Goal: Task Accomplishment & Management: Manage account settings

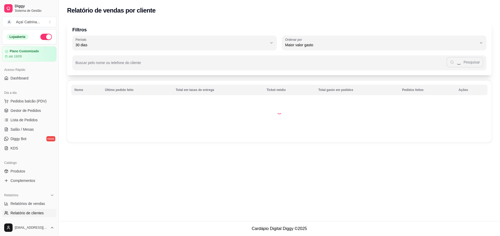
select select "30"
select select "HIGHEST_TOTAL_SPENT_WITH_ORDERS"
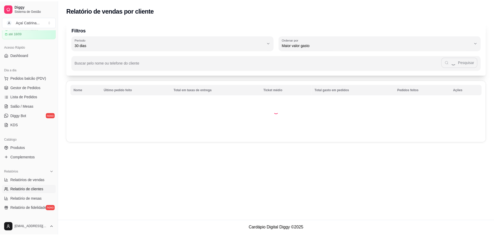
scroll to position [23, 0]
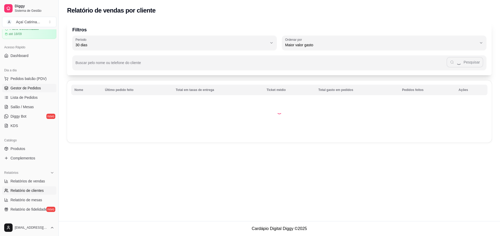
click at [30, 92] on link "Gestor de Pedidos" at bounding box center [29, 88] width 54 height 8
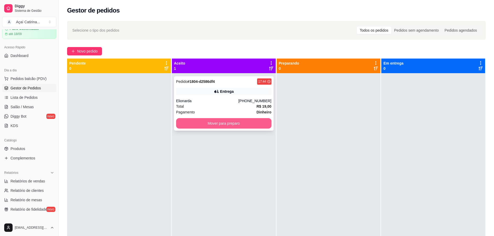
click at [212, 124] on button "Mover para preparo" at bounding box center [223, 123] width 95 height 10
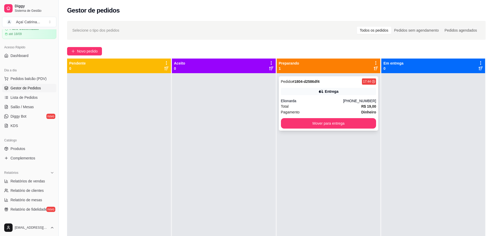
click at [337, 92] on div "Entrega" at bounding box center [328, 91] width 95 height 7
click at [344, 119] on button "Mover para entrega" at bounding box center [328, 123] width 95 height 10
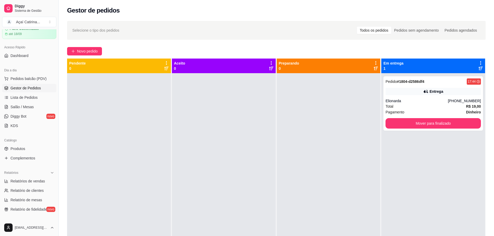
scroll to position [15, 0]
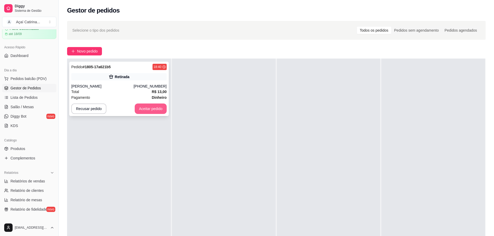
click at [154, 113] on button "Aceitar pedido" at bounding box center [151, 109] width 32 height 10
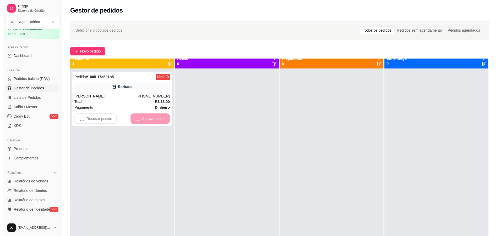
scroll to position [0, 0]
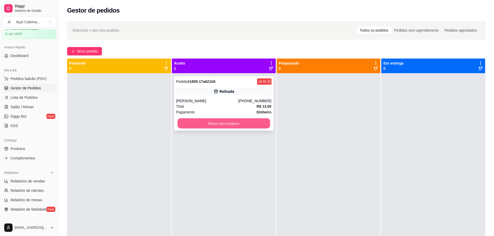
click at [195, 124] on button "Mover para preparo" at bounding box center [223, 124] width 92 height 10
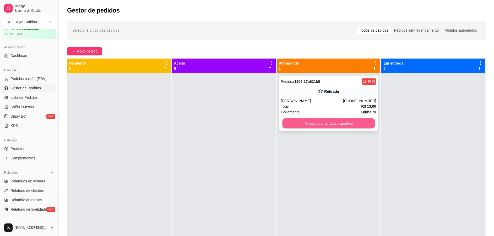
click at [355, 127] on button "Mover para retirada disponível" at bounding box center [328, 124] width 92 height 10
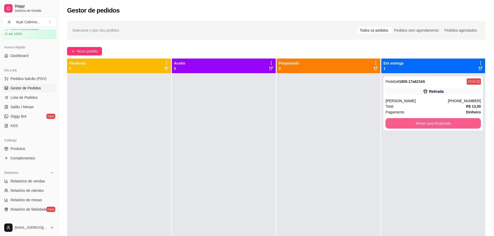
click at [402, 123] on button "Mover para finalizado" at bounding box center [432, 123] width 95 height 10
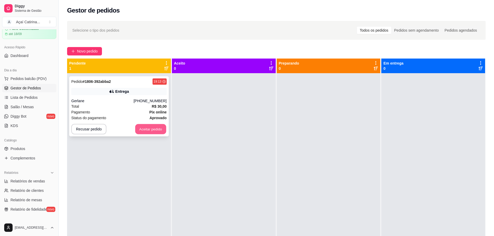
click at [160, 129] on button "Aceitar pedido" at bounding box center [150, 129] width 31 height 10
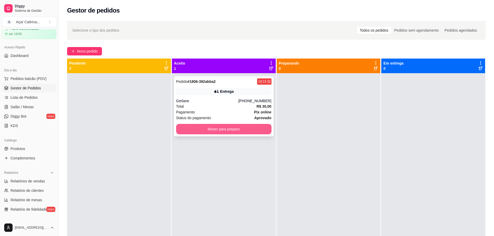
click at [200, 129] on button "Mover para preparo" at bounding box center [223, 129] width 95 height 10
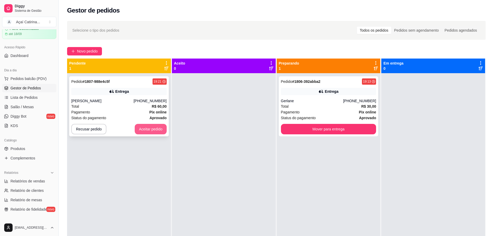
click at [146, 132] on button "Aceitar pedido" at bounding box center [151, 129] width 32 height 10
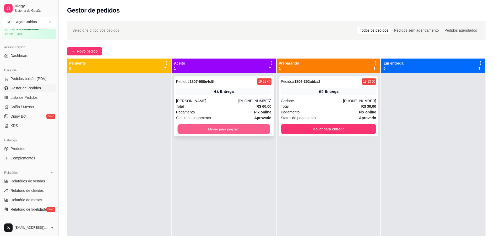
click at [239, 127] on button "Mover para preparo" at bounding box center [223, 129] width 92 height 10
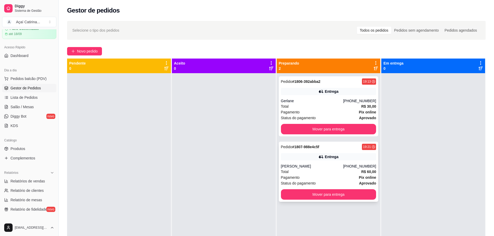
click at [317, 186] on div "Status do pagamento aprovado" at bounding box center [328, 184] width 95 height 6
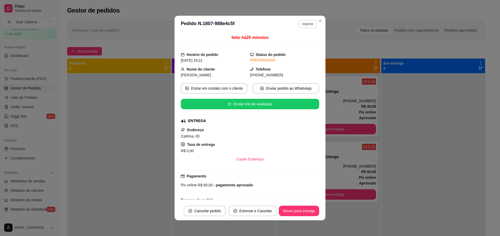
click at [299, 20] on button "Imprimir" at bounding box center [307, 24] width 19 height 8
click at [288, 39] on button "IMPRESSORA" at bounding box center [295, 42] width 38 height 8
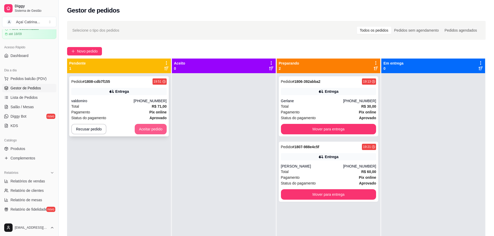
click at [151, 130] on button "Aceitar pedido" at bounding box center [151, 129] width 32 height 10
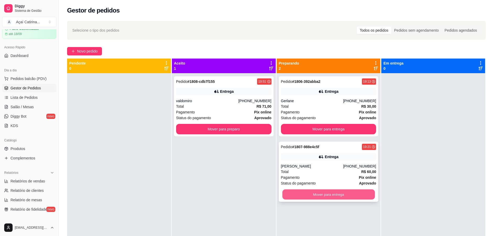
click at [341, 197] on button "Mover para entrega" at bounding box center [328, 195] width 92 height 10
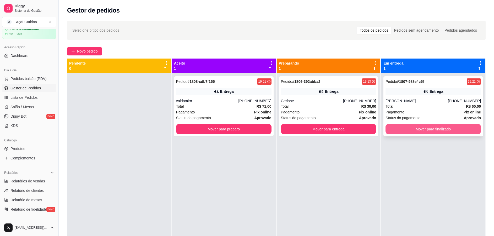
click at [421, 134] on button "Mover para finalizado" at bounding box center [432, 129] width 95 height 10
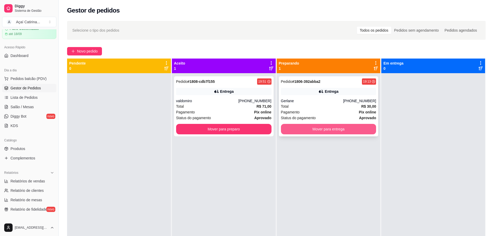
click at [354, 133] on button "Mover para entrega" at bounding box center [328, 129] width 95 height 10
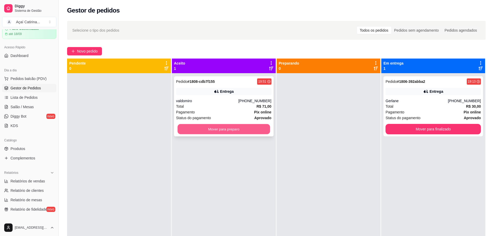
click at [238, 132] on button "Mover para preparo" at bounding box center [223, 129] width 92 height 10
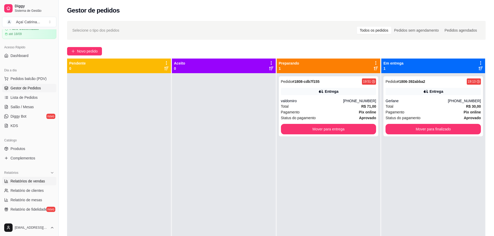
click at [31, 177] on link "Relatórios de vendas" at bounding box center [29, 181] width 54 height 8
select select "ALL"
select select "0"
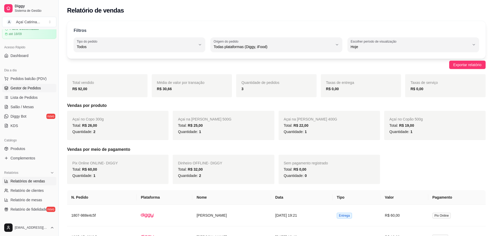
click at [24, 89] on span "Gestor de Pedidos" at bounding box center [25, 88] width 30 height 5
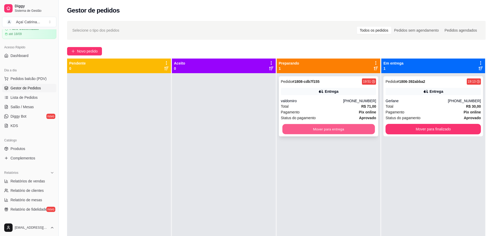
click at [302, 131] on button "Mover para entrega" at bounding box center [328, 129] width 92 height 10
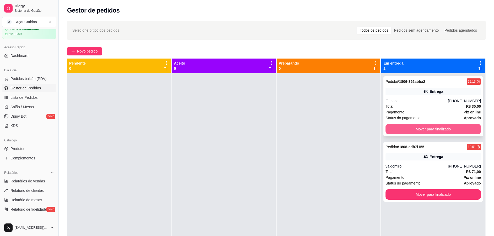
click at [427, 129] on button "Mover para finalizado" at bounding box center [432, 129] width 95 height 10
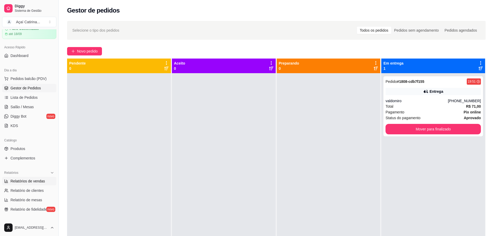
click at [36, 179] on span "Relatórios de vendas" at bounding box center [27, 181] width 35 height 5
select select "ALL"
select select "0"
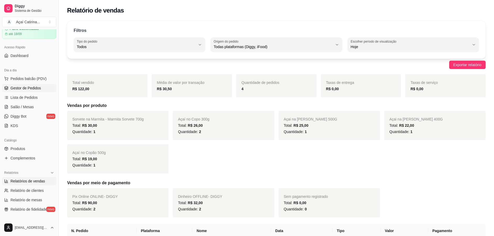
click at [24, 91] on link "Gestor de Pedidos" at bounding box center [29, 88] width 54 height 8
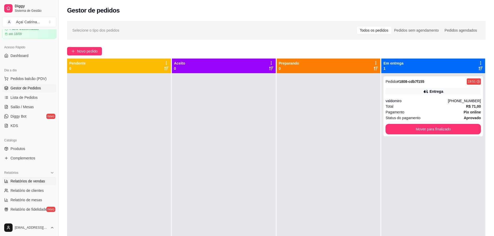
click at [22, 178] on link "Relatórios de vendas" at bounding box center [29, 181] width 54 height 8
select select "ALL"
select select "0"
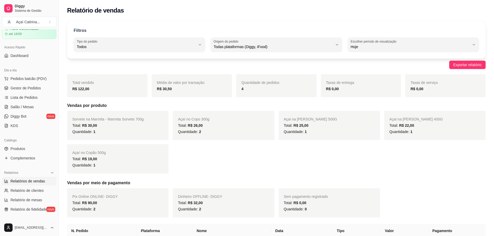
click at [32, 186] on ul "Relatórios de vendas Relatório de clientes Relatório de mesas Relatório de fide…" at bounding box center [29, 195] width 54 height 37
click at [38, 191] on span "Relatório de clientes" at bounding box center [26, 190] width 33 height 5
select select "30"
select select "HIGHEST_TOTAL_SPENT_WITH_ORDERS"
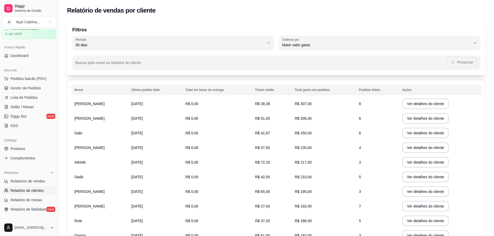
click at [29, 84] on ul "Pedidos balcão (PDV) Gestor de Pedidos Lista de Pedidos Salão / Mesas Diggy Bot…" at bounding box center [29, 103] width 54 height 56
click at [35, 91] on link "Gestor de Pedidos" at bounding box center [29, 88] width 54 height 8
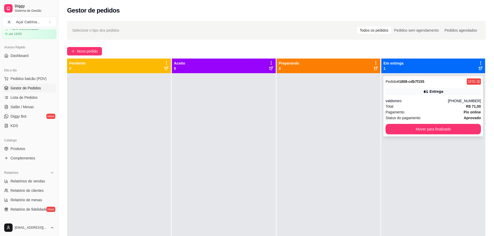
click at [427, 100] on div "valdomiro" at bounding box center [416, 100] width 62 height 5
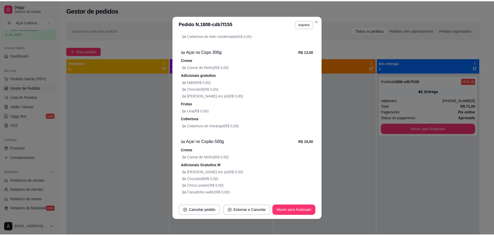
scroll to position [471, 0]
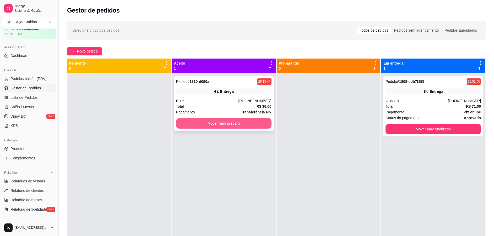
click at [241, 125] on button "Mover para preparo" at bounding box center [223, 123] width 95 height 10
